Goal: Task Accomplishment & Management: Complete application form

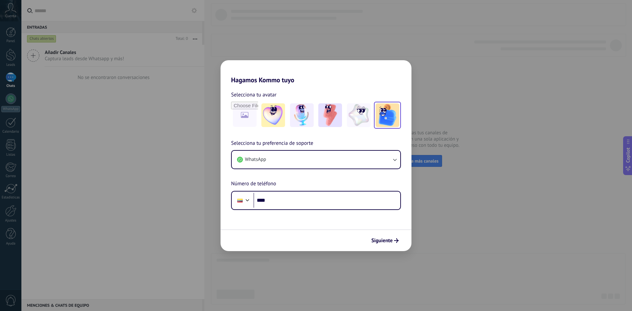
click at [378, 119] on img at bounding box center [388, 115] width 24 height 24
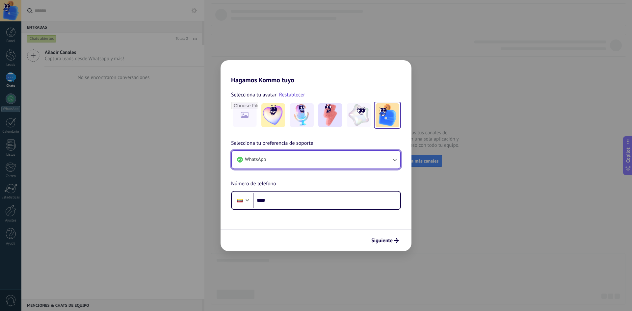
click at [311, 163] on button "WhatsApp" at bounding box center [316, 160] width 169 height 18
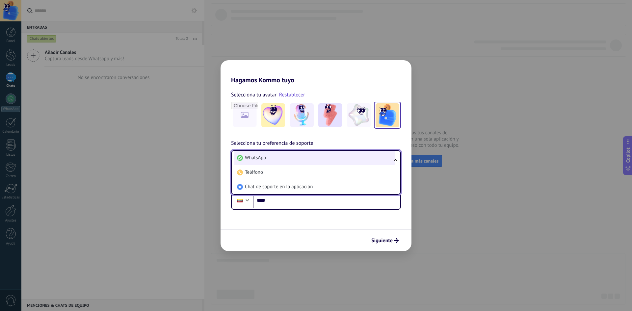
click at [315, 159] on li "WhatsApp" at bounding box center [314, 158] width 161 height 14
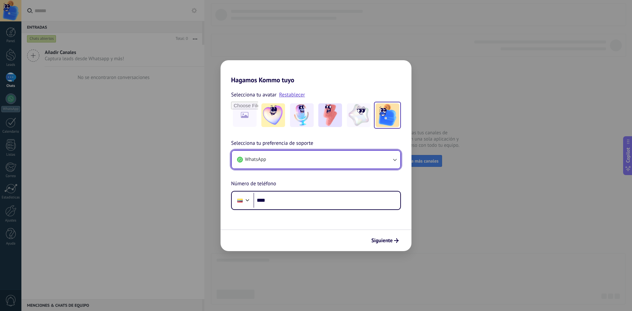
click at [315, 159] on button "WhatsApp" at bounding box center [316, 160] width 169 height 18
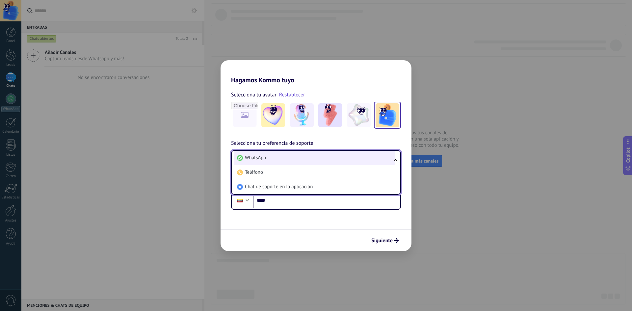
click at [315, 159] on li "WhatsApp" at bounding box center [314, 158] width 161 height 14
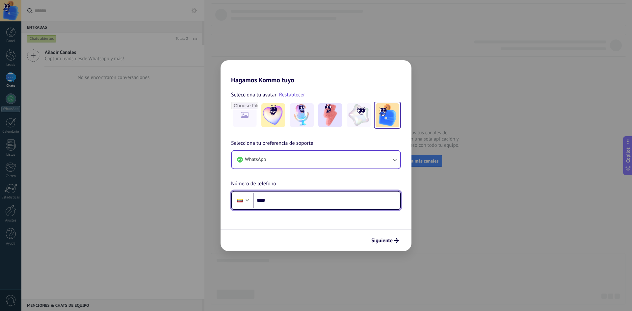
click at [288, 199] on input "****" at bounding box center [326, 200] width 147 height 15
type input "**********"
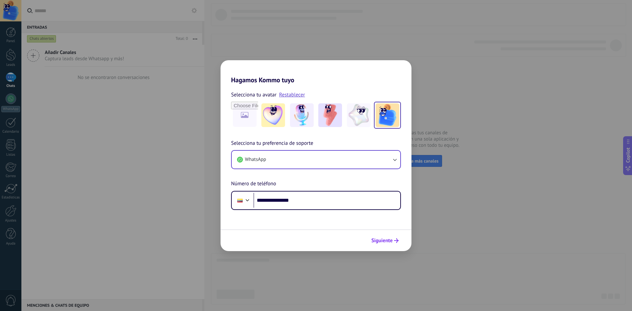
click at [396, 240] on icon "submit" at bounding box center [396, 240] width 5 height 5
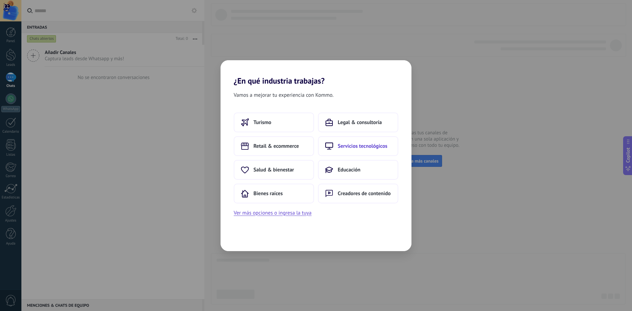
click at [352, 148] on span "Servicios tecnológicos" at bounding box center [363, 146] width 50 height 7
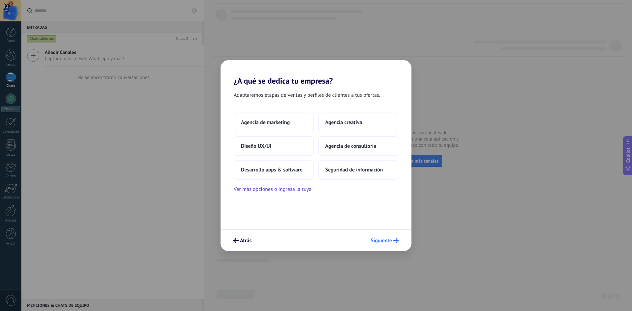
click at [378, 242] on span "Siguiente" at bounding box center [381, 240] width 21 height 5
click at [277, 118] on button "Agencia de marketing" at bounding box center [274, 123] width 80 height 20
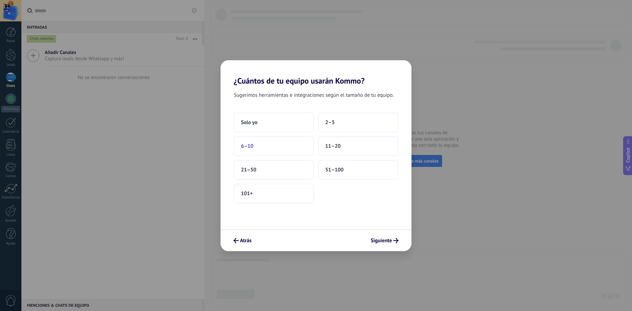
click at [262, 143] on button "6–10" at bounding box center [274, 146] width 80 height 20
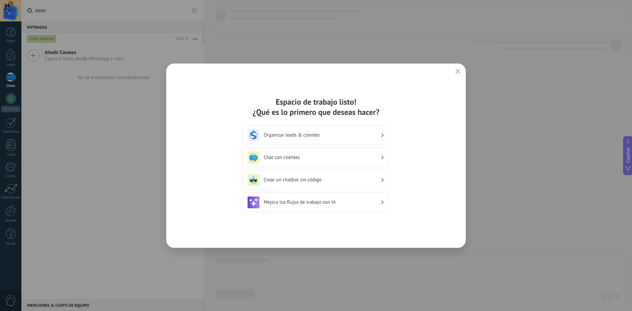
click at [336, 201] on h3 "Mejora los flujos de trabajo con IA" at bounding box center [322, 202] width 117 height 6
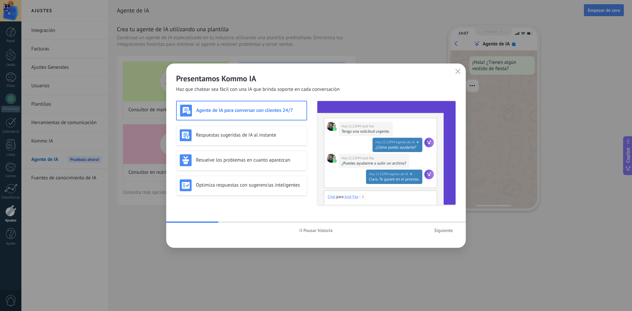
click at [323, 232] on span "Pausar historia" at bounding box center [317, 230] width 29 height 5
click at [434, 231] on button "Siguiente" at bounding box center [443, 230] width 25 height 10
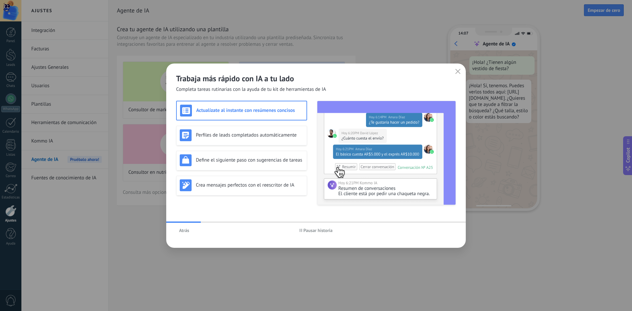
click at [183, 229] on span "Atrás" at bounding box center [184, 230] width 10 height 5
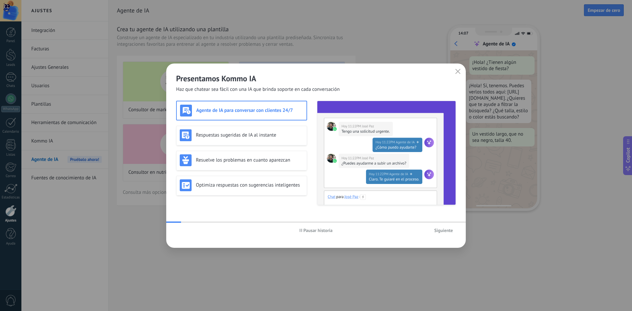
click at [439, 232] on span "Siguiente" at bounding box center [443, 230] width 19 height 5
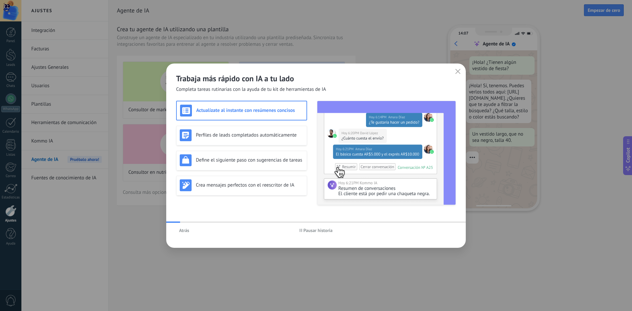
drag, startPoint x: 343, startPoint y: 223, endPoint x: 358, endPoint y: 221, distance: 15.2
click at [354, 221] on div "Trabaja más rápido con IA a tu lado Completa tareas rutinarias con la ayuda de …" at bounding box center [316, 156] width 300 height 184
click at [459, 73] on icon "button" at bounding box center [457, 71] width 5 height 5
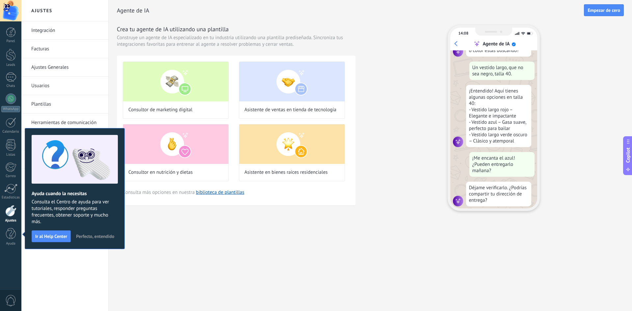
scroll to position [79, 0]
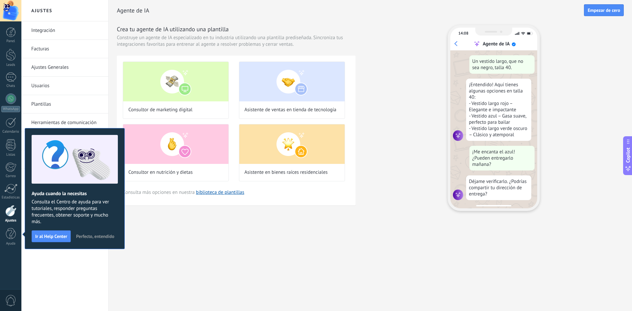
click at [227, 260] on div "Ajustes Integración Facturas Ajustes Generales Usuarios Plantillas Herramientas…" at bounding box center [326, 155] width 611 height 311
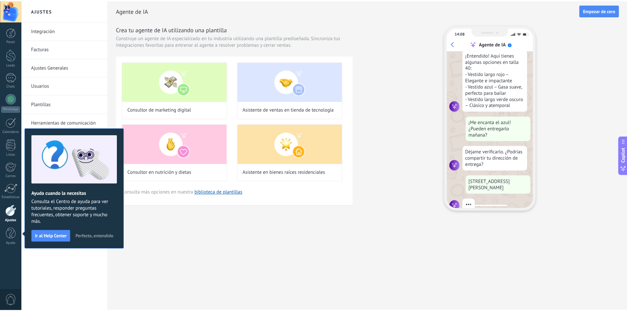
scroll to position [119, 0]
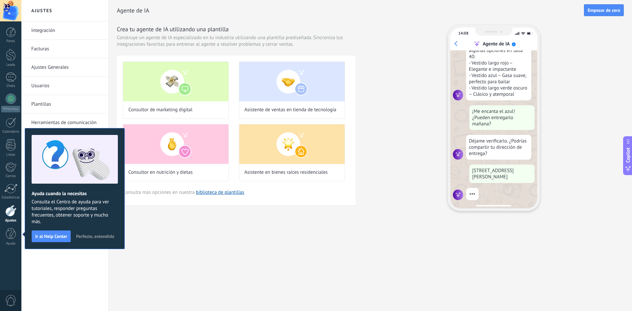
click at [96, 237] on span "Perfecto, entendido" at bounding box center [95, 236] width 38 height 5
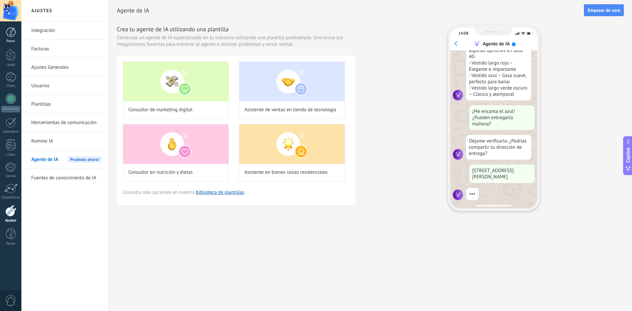
click at [3, 35] on link "Panel" at bounding box center [10, 35] width 21 height 16
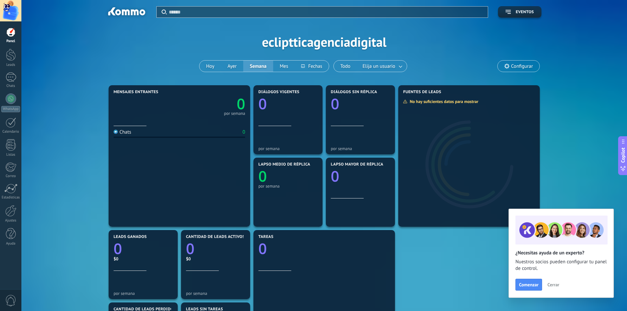
click at [554, 285] on span "Cerrar" at bounding box center [553, 284] width 12 height 5
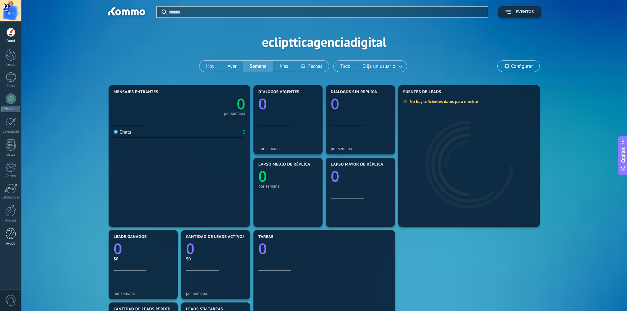
click at [15, 235] on div at bounding box center [11, 234] width 10 height 12
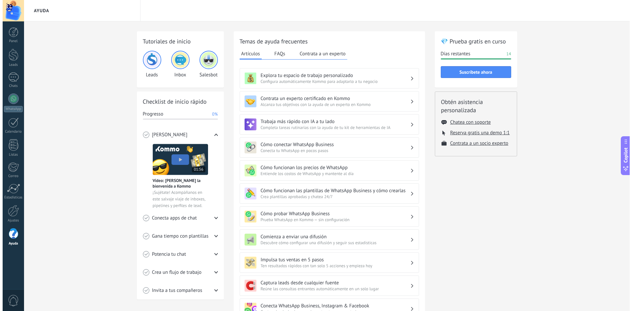
scroll to position [60, 0]
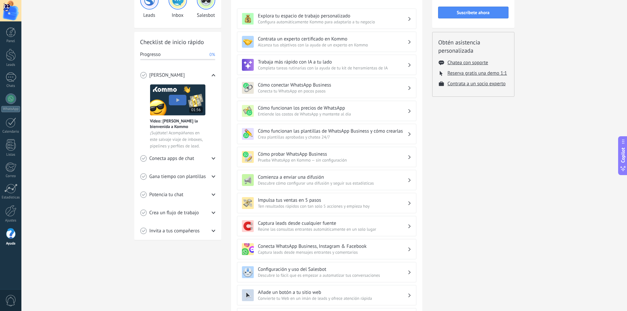
click at [177, 101] on img at bounding box center [177, 99] width 55 height 31
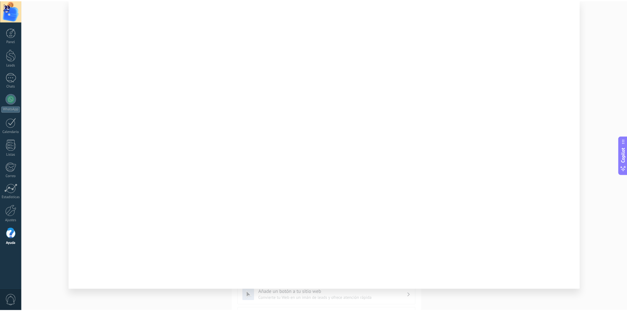
scroll to position [0, 0]
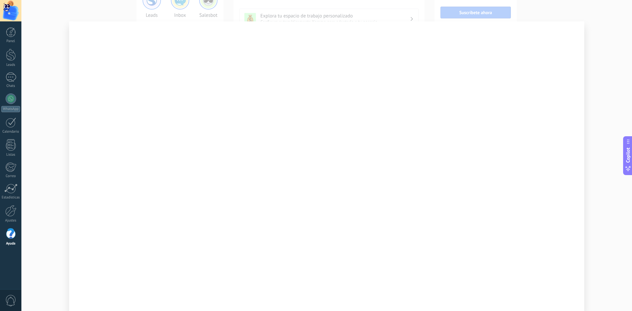
click at [597, 72] on div at bounding box center [326, 155] width 611 height 311
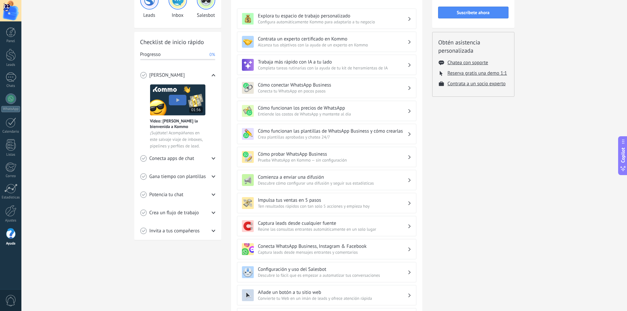
click at [191, 228] on span "Invita a tus compañeros" at bounding box center [174, 231] width 50 height 7
